Goal: Navigation & Orientation: Find specific page/section

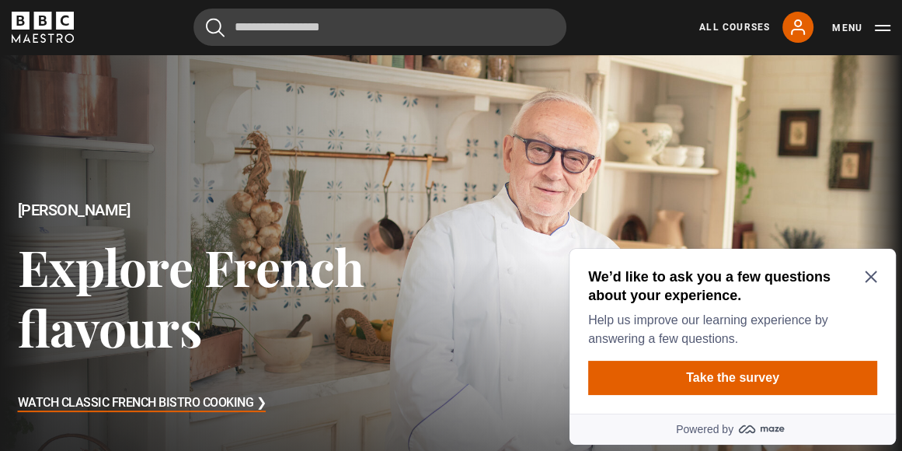
click at [873, 275] on icon "Close Maze Prompt" at bounding box center [871, 277] width 12 height 12
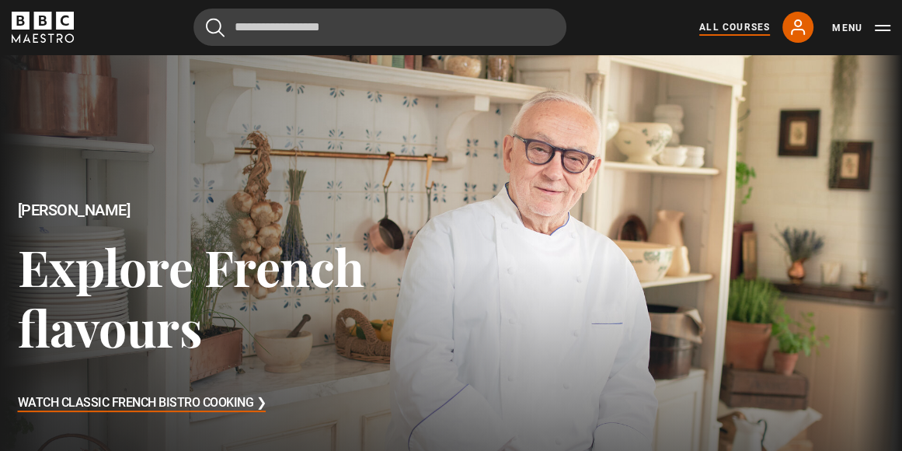
click at [743, 30] on link "All Courses" at bounding box center [735, 27] width 71 height 14
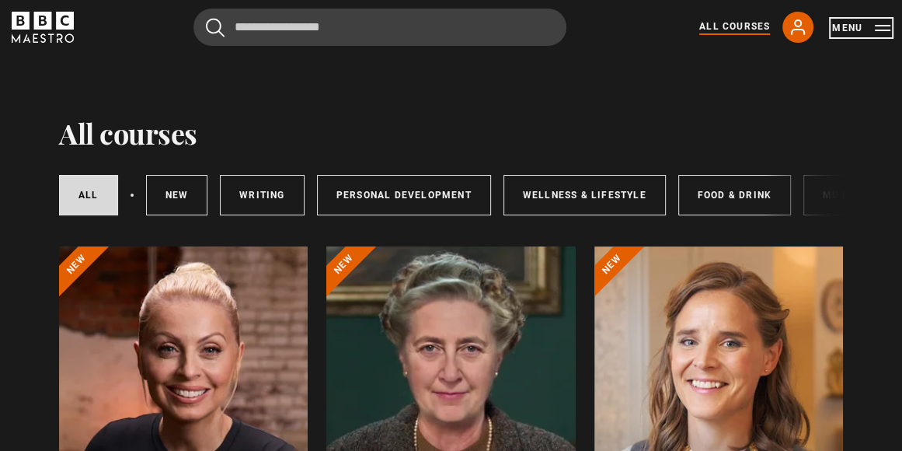
click at [880, 31] on button "Menu" at bounding box center [861, 28] width 58 height 16
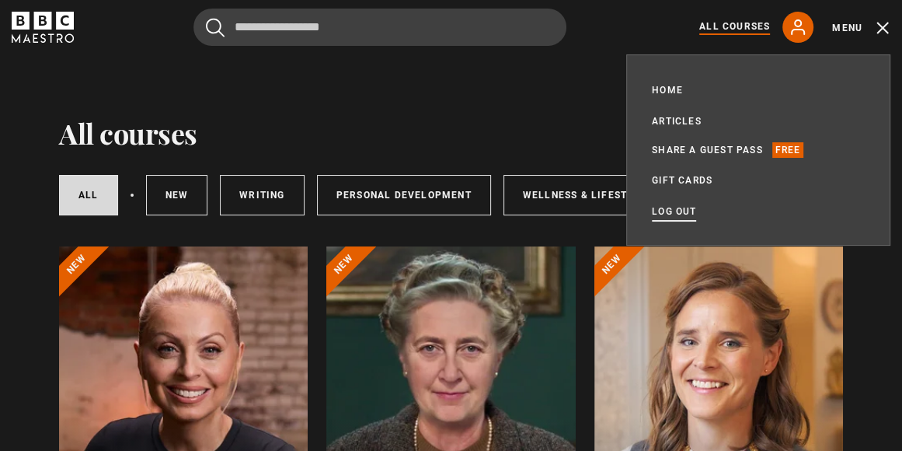
click at [684, 214] on link "Log out" at bounding box center [674, 212] width 44 height 16
